Goal: Navigation & Orientation: Find specific page/section

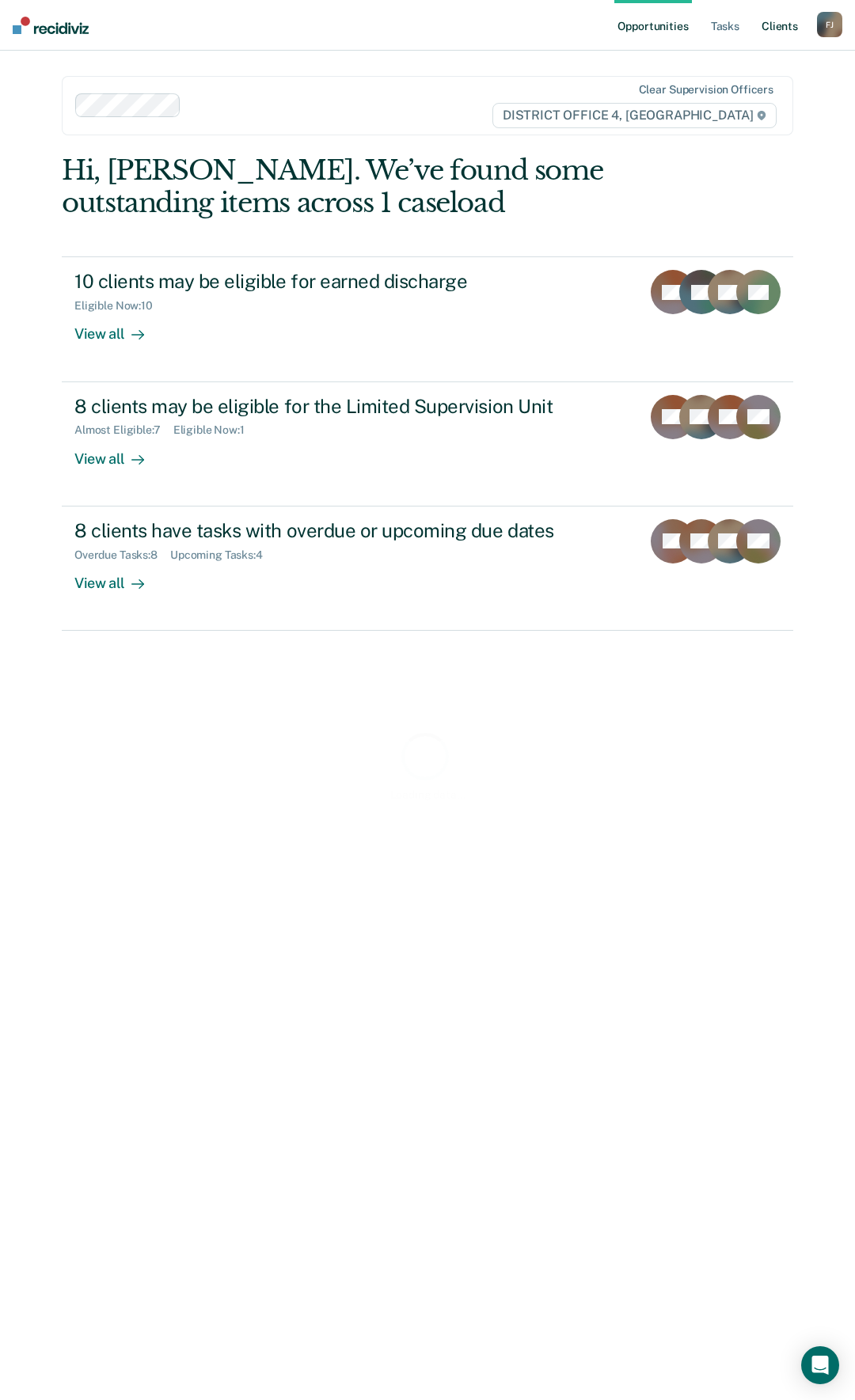
click at [773, 21] on link "Client s" at bounding box center [779, 25] width 43 height 50
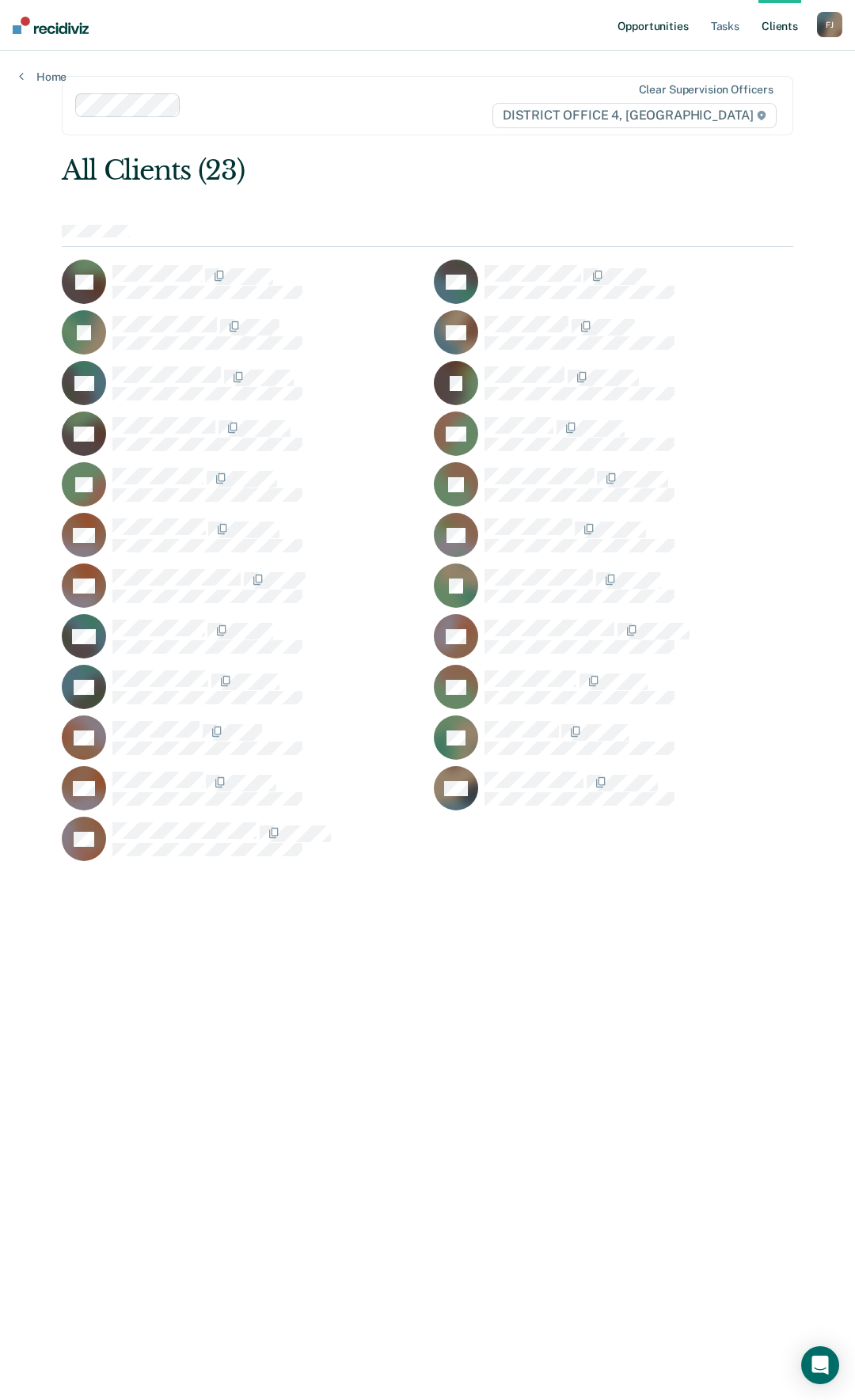
click at [643, 24] on link "Opportunities" at bounding box center [652, 25] width 77 height 50
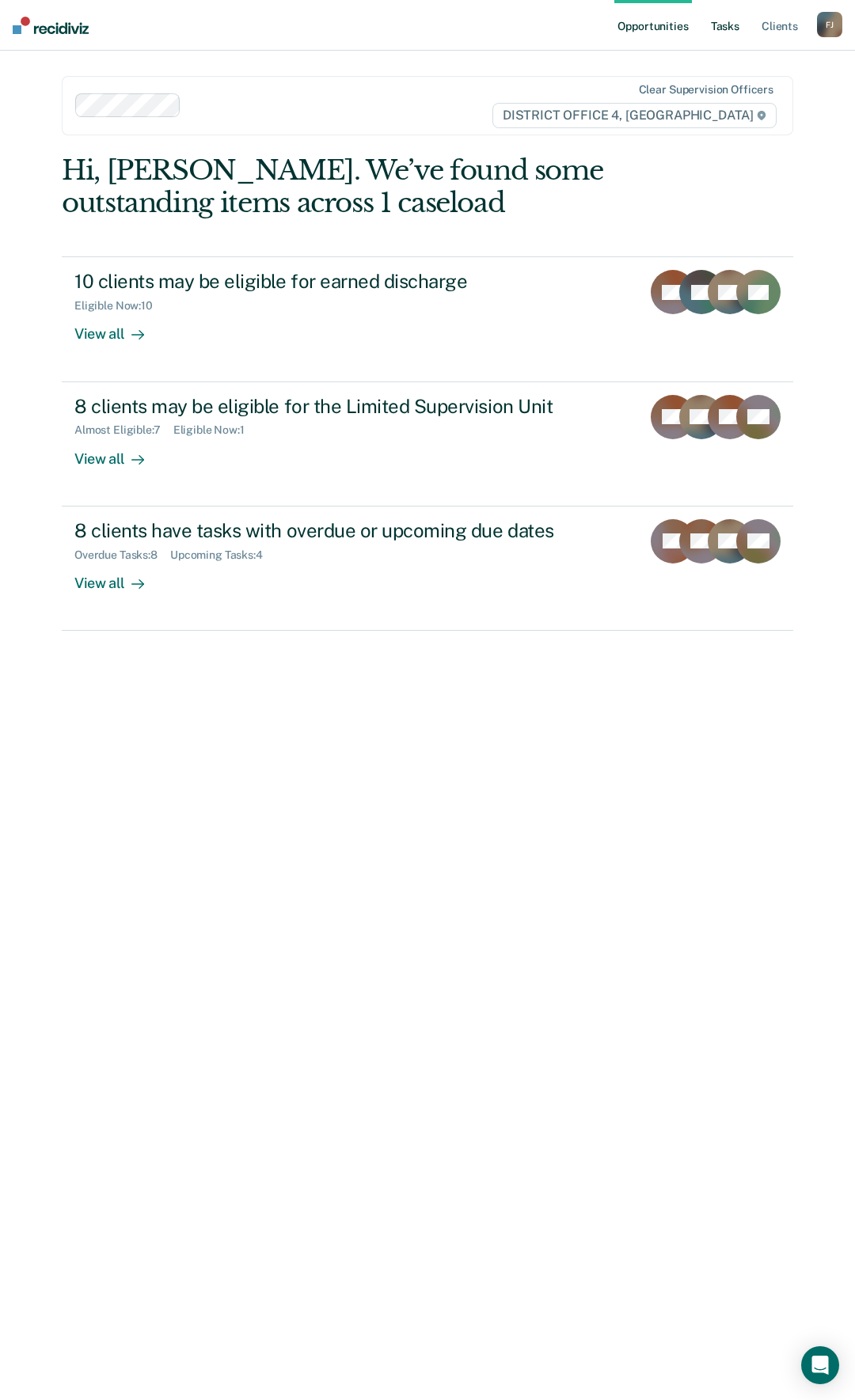
click at [726, 24] on link "Tasks" at bounding box center [725, 25] width 34 height 50
